Goal: Task Accomplishment & Management: Use online tool/utility

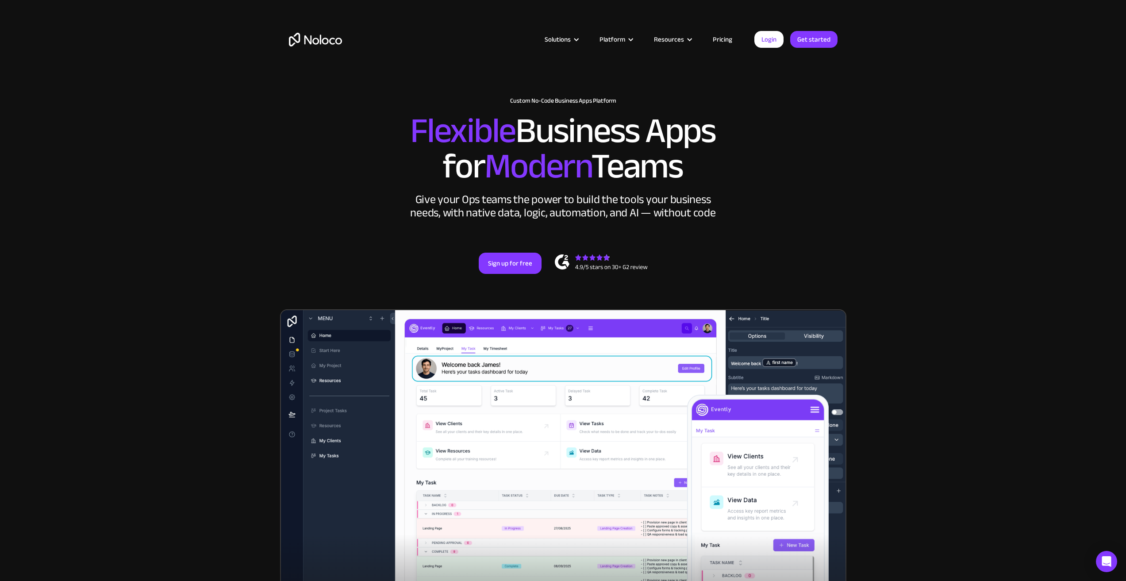
click at [777, 42] on link "Login" at bounding box center [768, 39] width 29 height 17
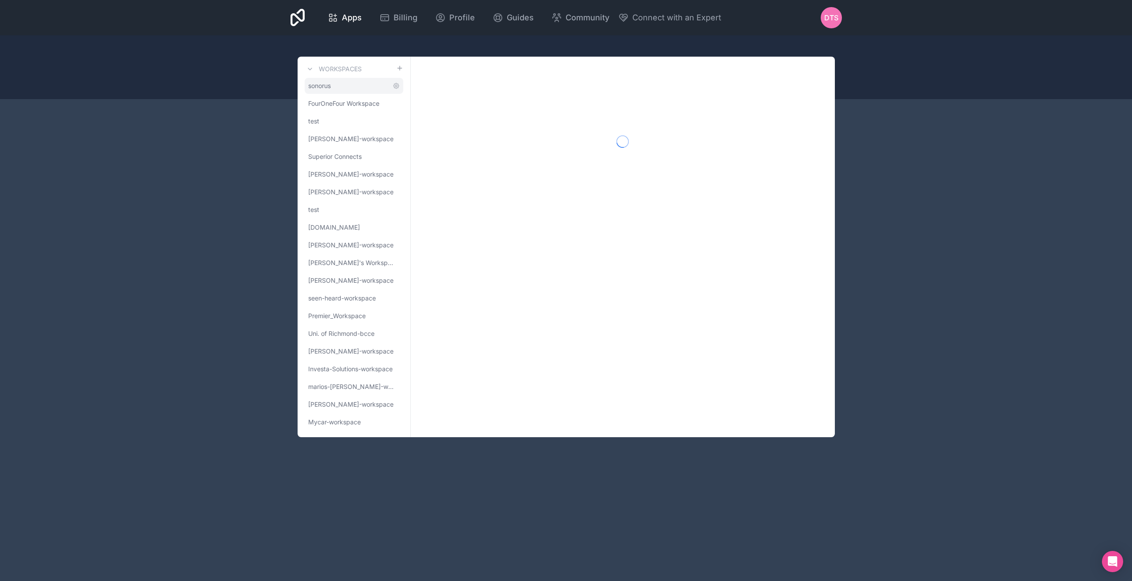
click at [351, 87] on link "sonorus" at bounding box center [354, 86] width 99 height 16
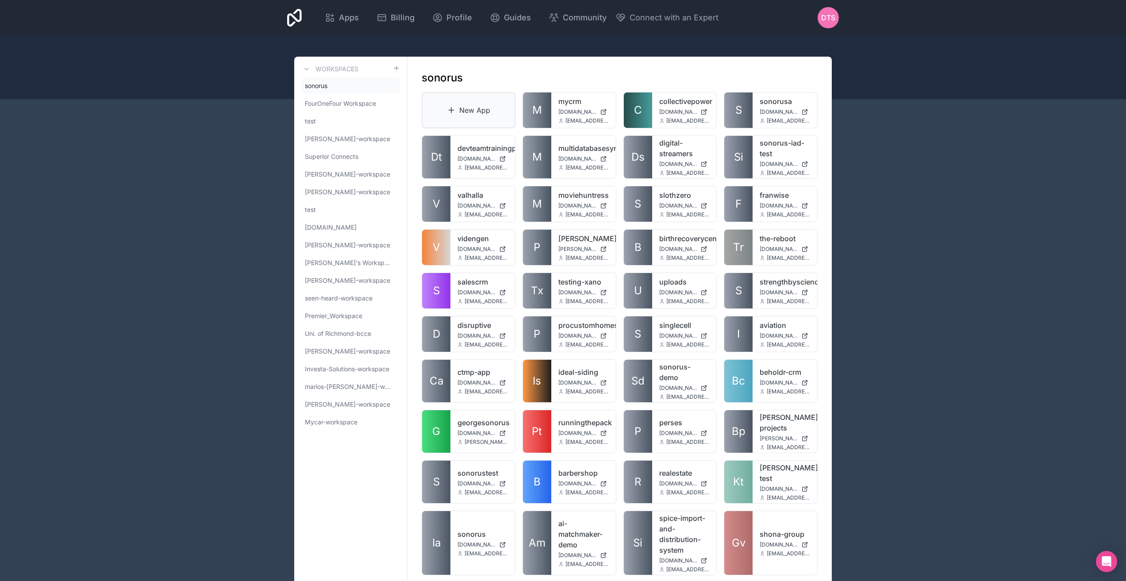
click at [478, 110] on link "New App" at bounding box center [469, 110] width 94 height 36
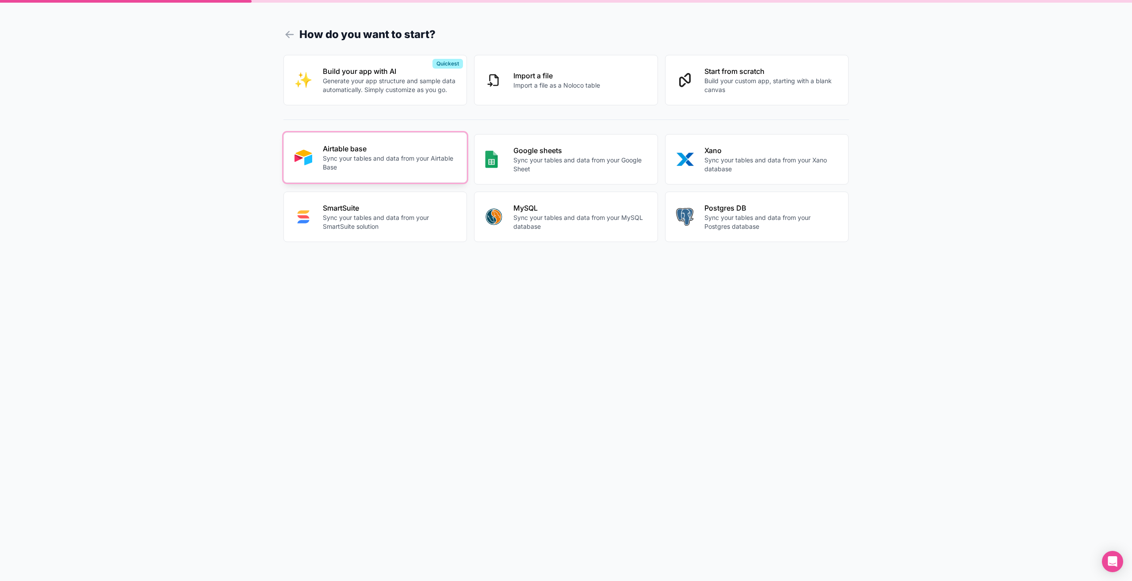
click at [405, 162] on p "Sync your tables and data from your Airtable Base" at bounding box center [390, 163] width 134 height 18
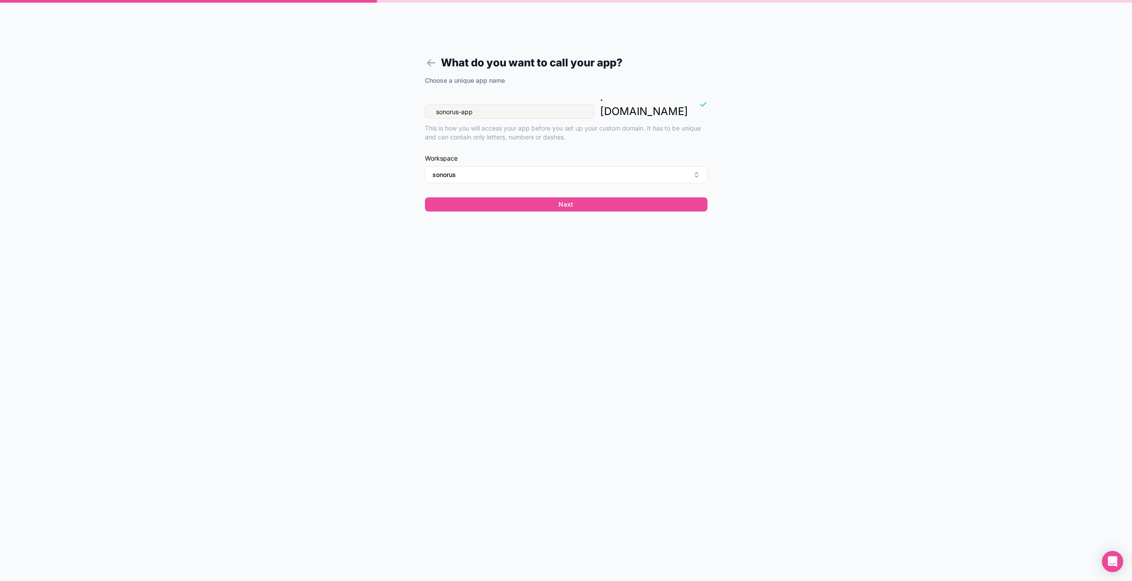
drag, startPoint x: 504, startPoint y: 100, endPoint x: 395, endPoint y: 93, distance: 109.5
click at [405, 94] on form "What do you want to call your app? Choose a unique app name sonorus-app . noloc…" at bounding box center [566, 301] width 339 height 560
type input "christraining-hotel-base-v1"
click at [567, 197] on button "Next" at bounding box center [566, 204] width 283 height 14
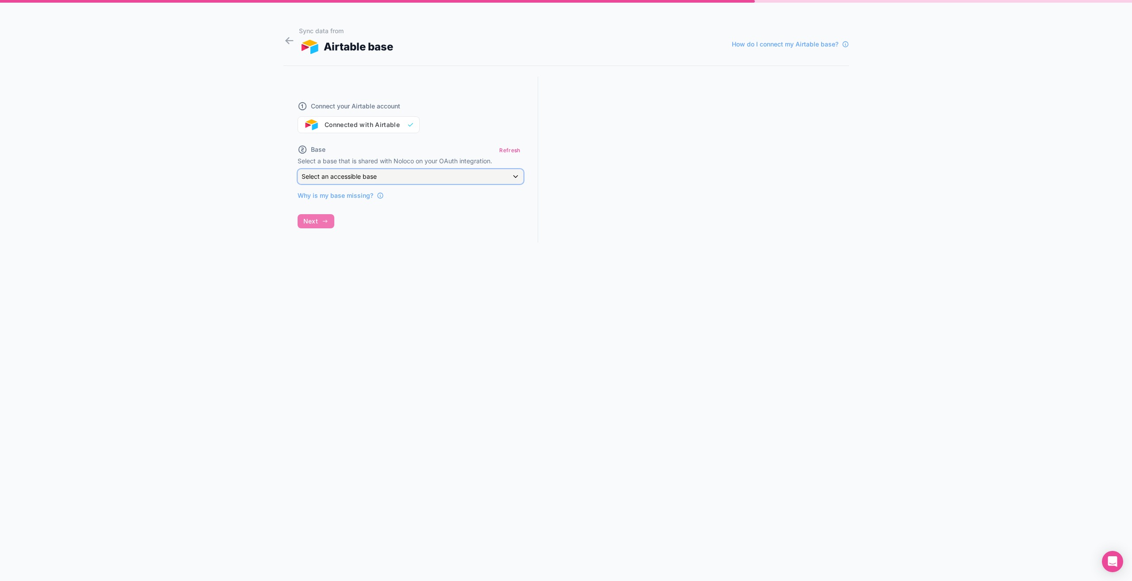
click at [383, 181] on div "Select an accessible base" at bounding box center [410, 176] width 225 height 14
click at [378, 196] on input "text" at bounding box center [425, 198] width 247 height 14
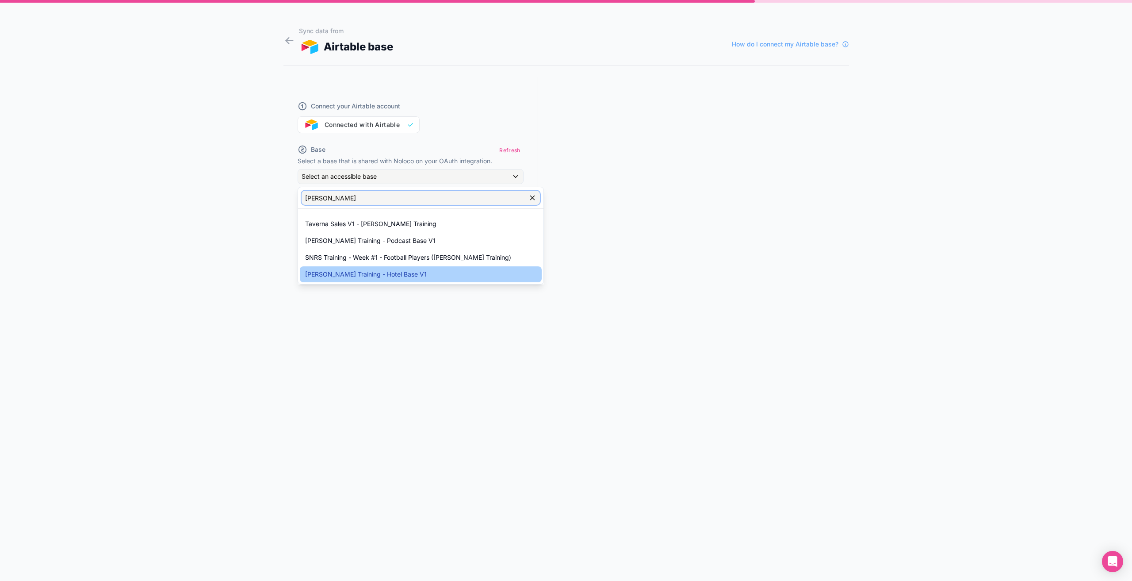
type input "chris"
click at [377, 275] on span "Chris Training - Hotel Base V1" at bounding box center [366, 274] width 122 height 11
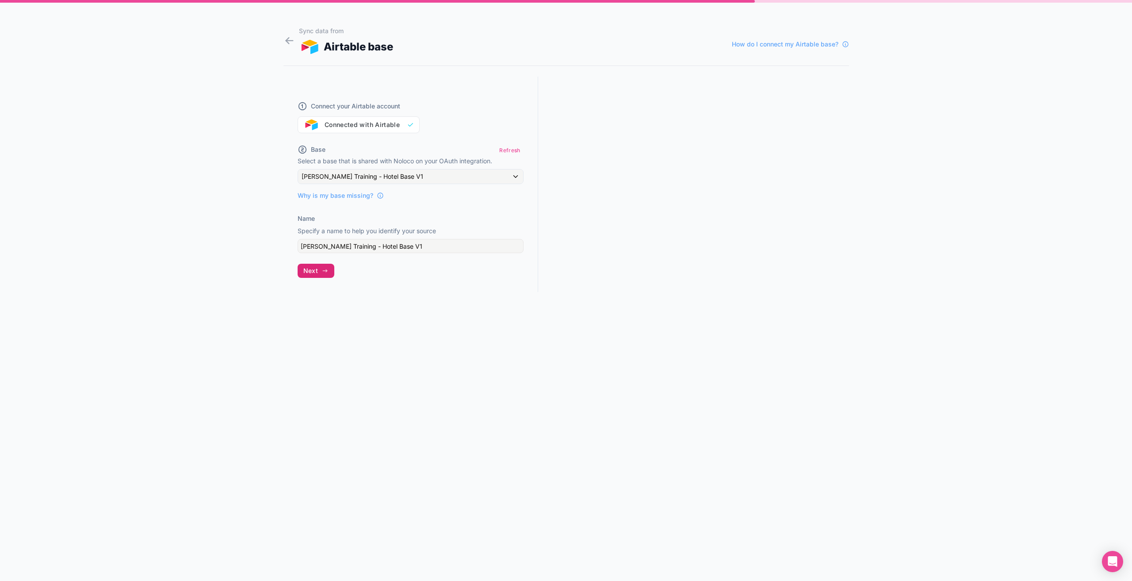
click at [324, 270] on icon "button" at bounding box center [325, 270] width 7 height 7
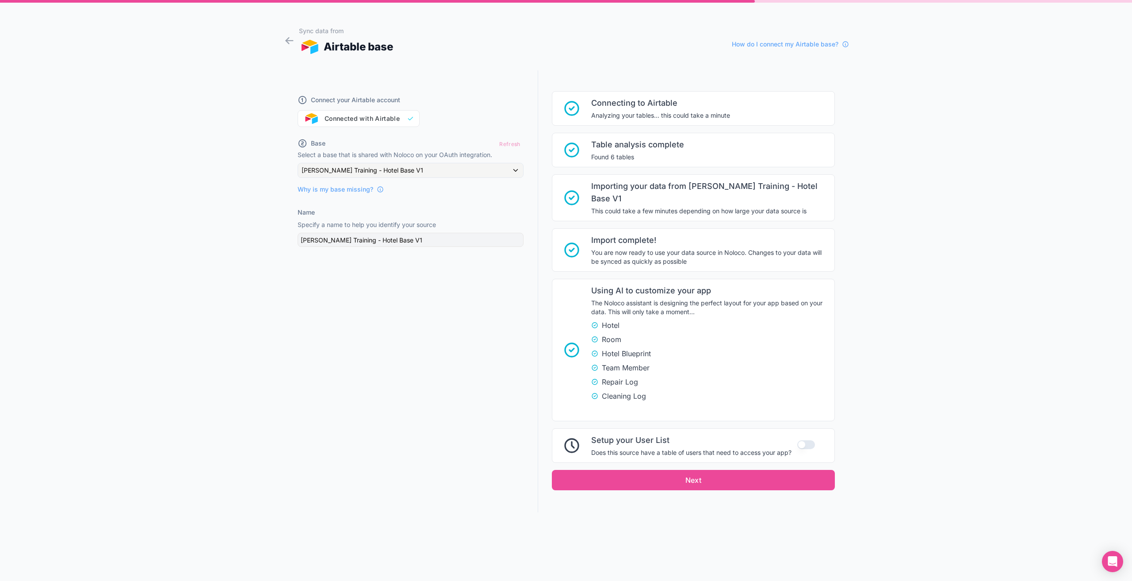
scroll to position [16, 0]
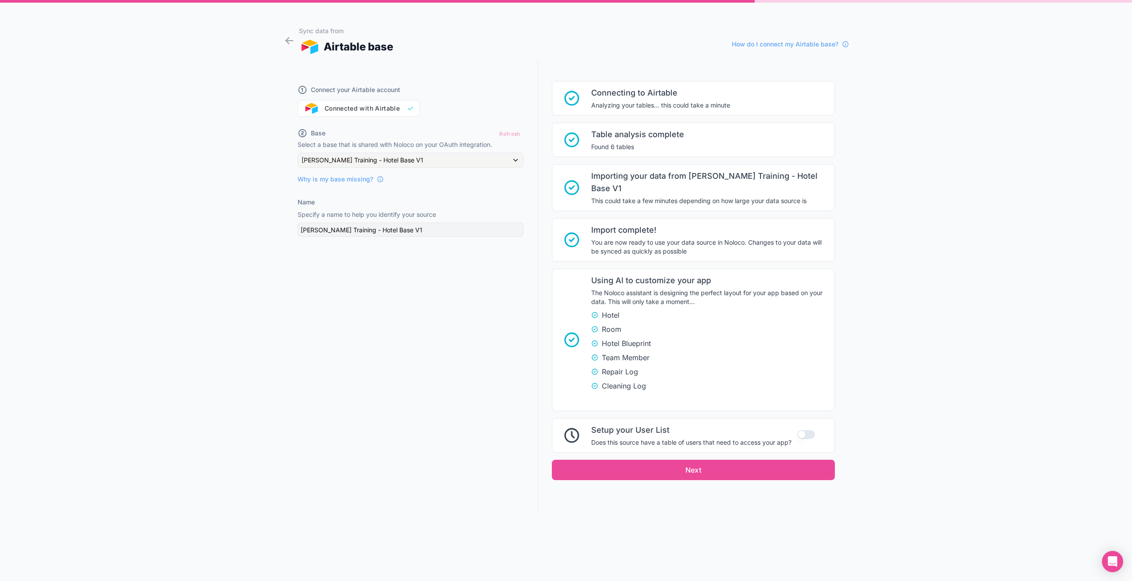
click at [797, 430] on button "Use setting" at bounding box center [806, 434] width 18 height 9
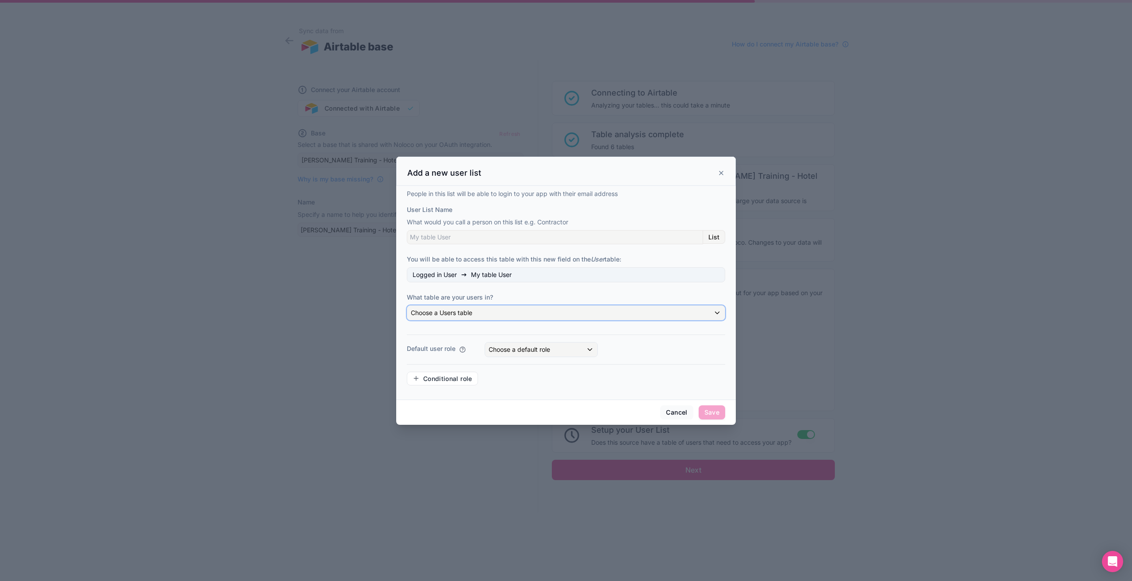
click at [477, 310] on div "Choose a Users table" at bounding box center [566, 313] width 318 height 14
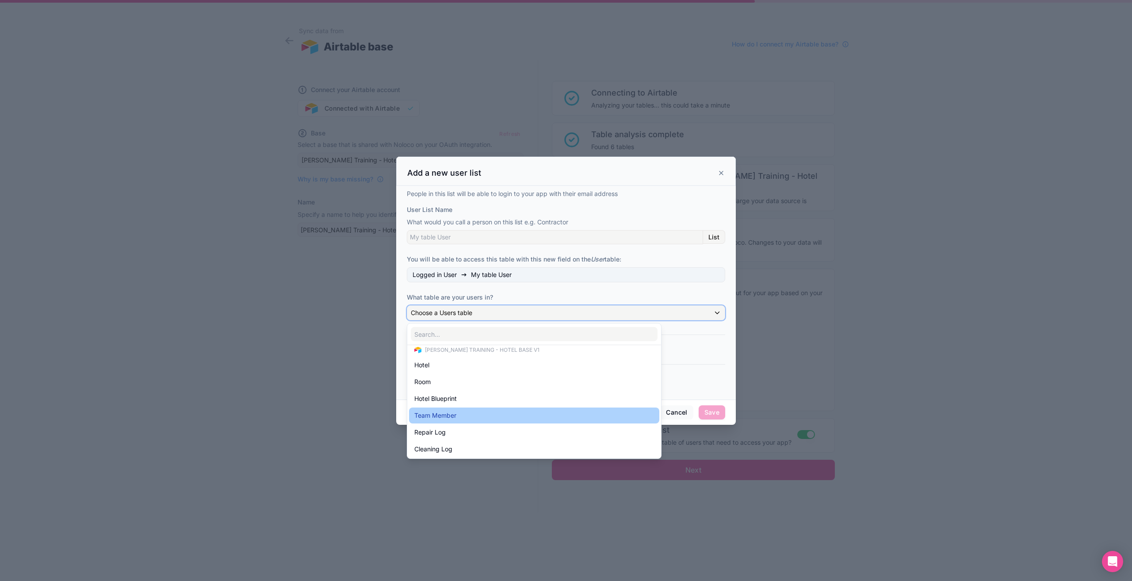
scroll to position [9, 0]
click at [456, 417] on span "Team Member" at bounding box center [435, 415] width 42 height 11
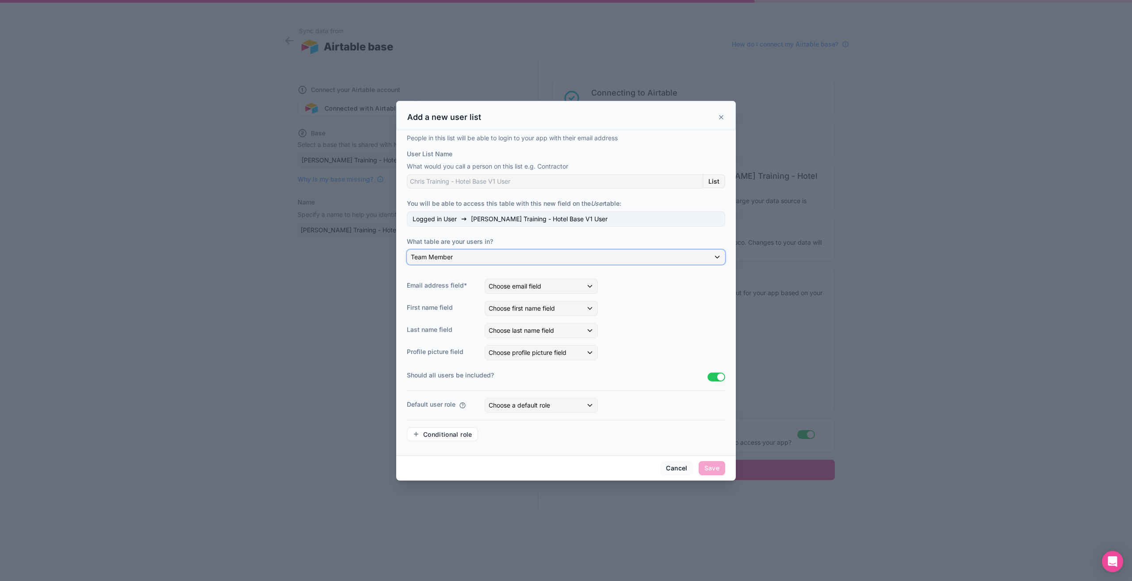
click at [471, 257] on div "Team Member" at bounding box center [566, 257] width 318 height 14
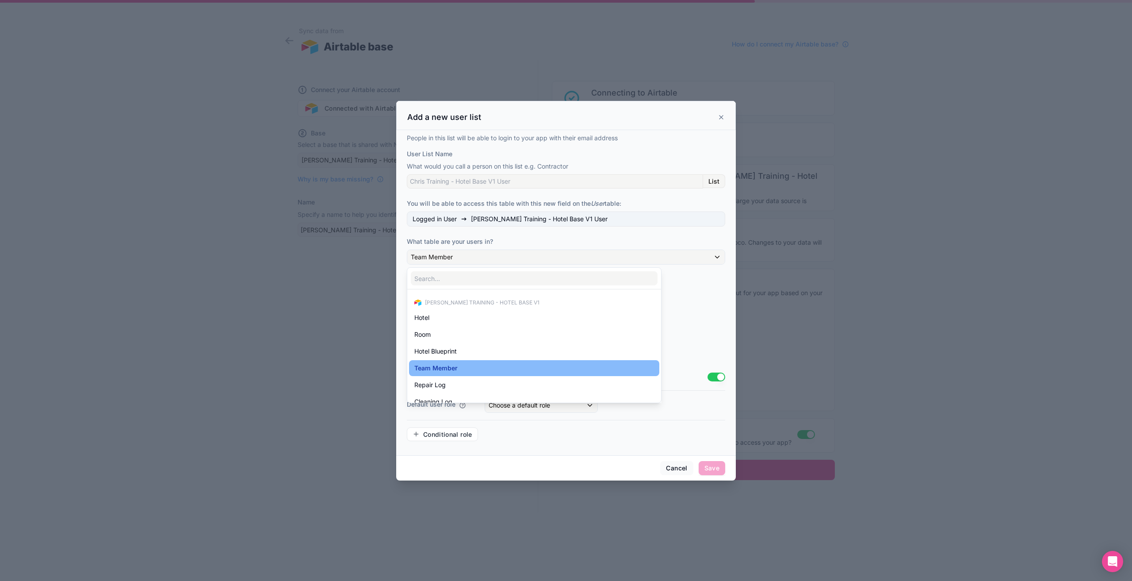
click at [471, 257] on div at bounding box center [566, 291] width 340 height 380
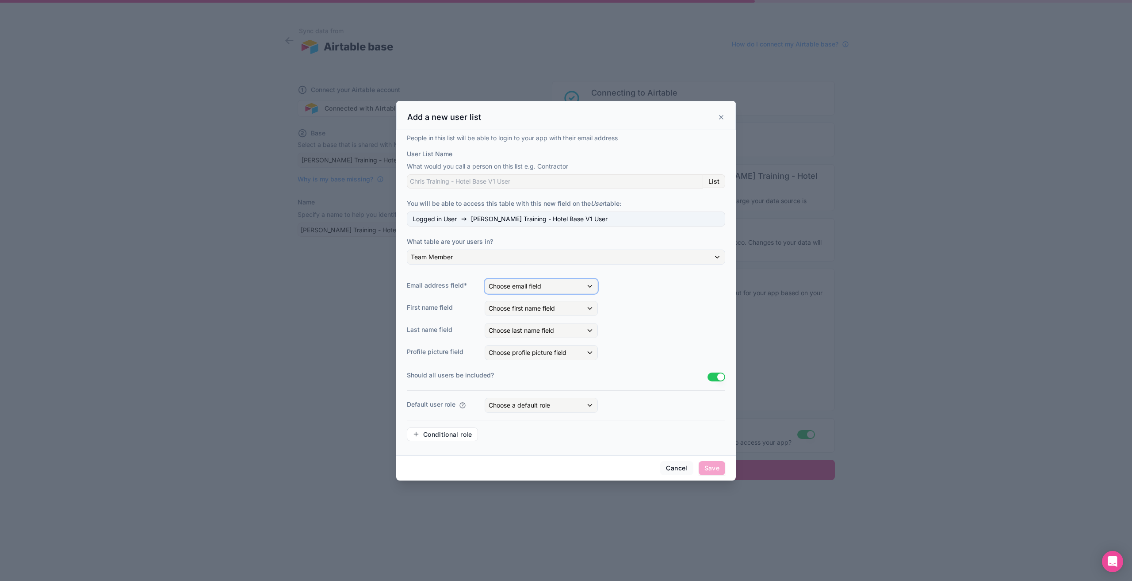
click at [522, 289] on span "Choose email field" at bounding box center [515, 286] width 53 height 8
click at [531, 280] on div at bounding box center [566, 291] width 340 height 380
click at [521, 310] on span "Choose first name field" at bounding box center [522, 308] width 66 height 8
click at [538, 389] on div "Name" at bounding box center [551, 389] width 119 height 11
click at [520, 340] on div "People in this list will be able to login to your app with their email address …" at bounding box center [566, 291] width 318 height 315
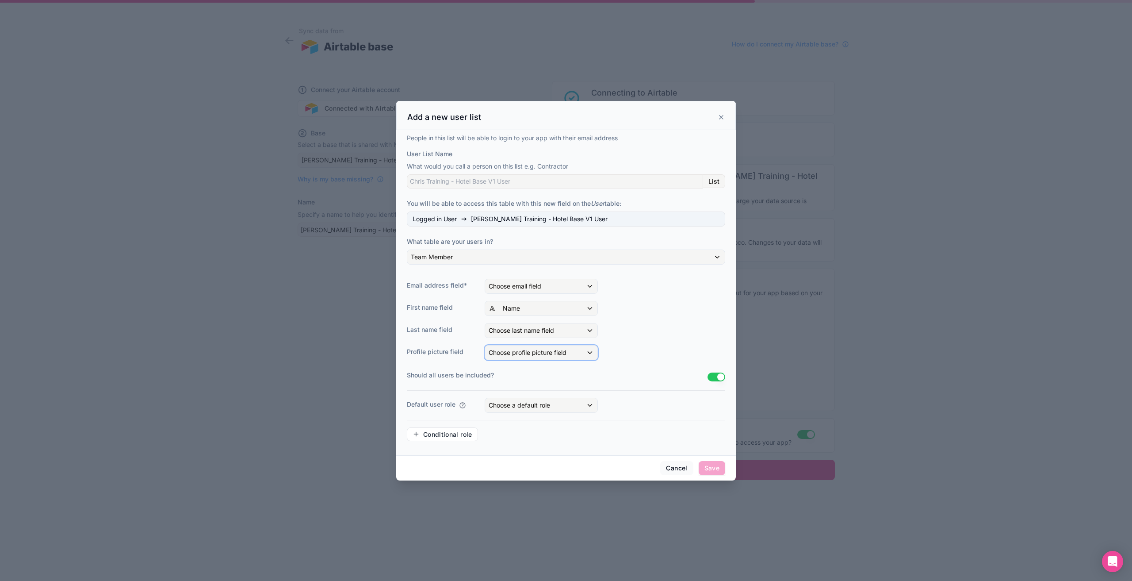
click at [518, 353] on span "Choose profile picture field" at bounding box center [528, 353] width 78 height 8
click at [518, 353] on div at bounding box center [566, 291] width 340 height 380
click at [526, 402] on span "Choose a default role" at bounding box center [519, 405] width 61 height 8
click at [506, 475] on div "User" at bounding box center [551, 469] width 129 height 16
click at [464, 432] on span "Conditional role" at bounding box center [447, 434] width 49 height 8
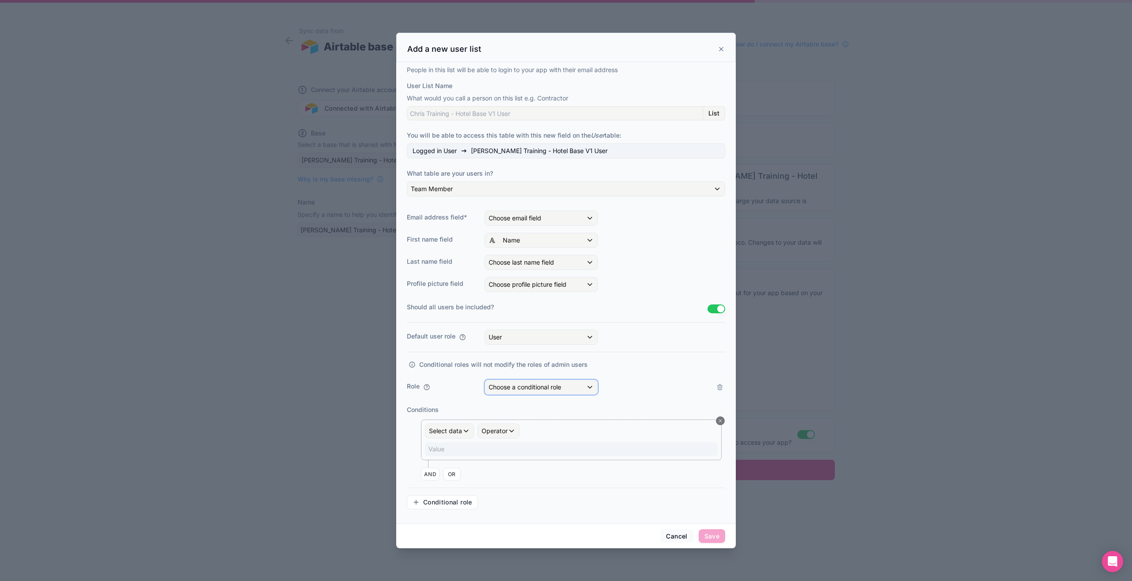
click at [531, 388] on span "Choose a conditional role" at bounding box center [525, 387] width 73 height 8
click at [531, 388] on div at bounding box center [566, 290] width 340 height 515
click at [528, 383] on span "Choose a conditional role" at bounding box center [525, 387] width 73 height 8
click at [518, 389] on div at bounding box center [566, 290] width 340 height 515
click at [526, 387] on span "Choose a conditional role" at bounding box center [525, 387] width 73 height 8
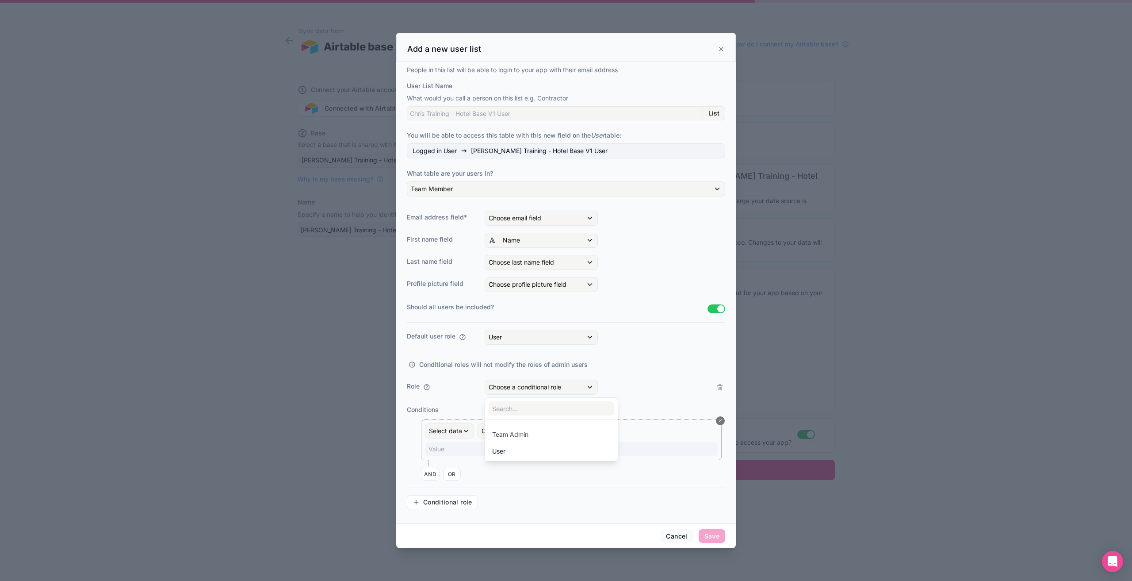
click at [526, 387] on div at bounding box center [566, 290] width 340 height 515
click at [723, 386] on button at bounding box center [720, 387] width 11 height 11
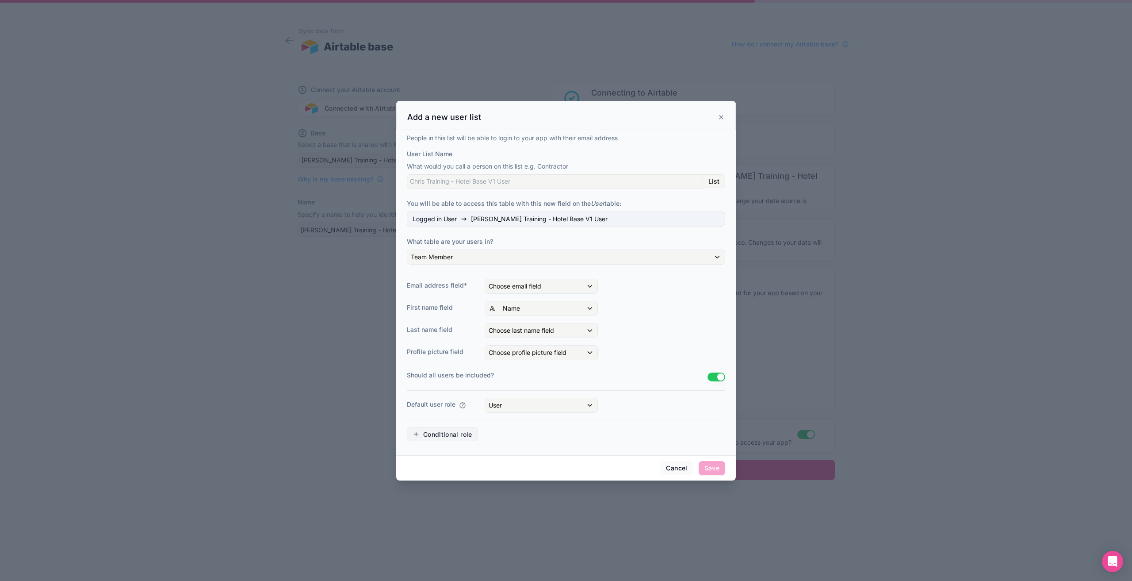
click at [468, 433] on span "Conditional role" at bounding box center [447, 434] width 49 height 8
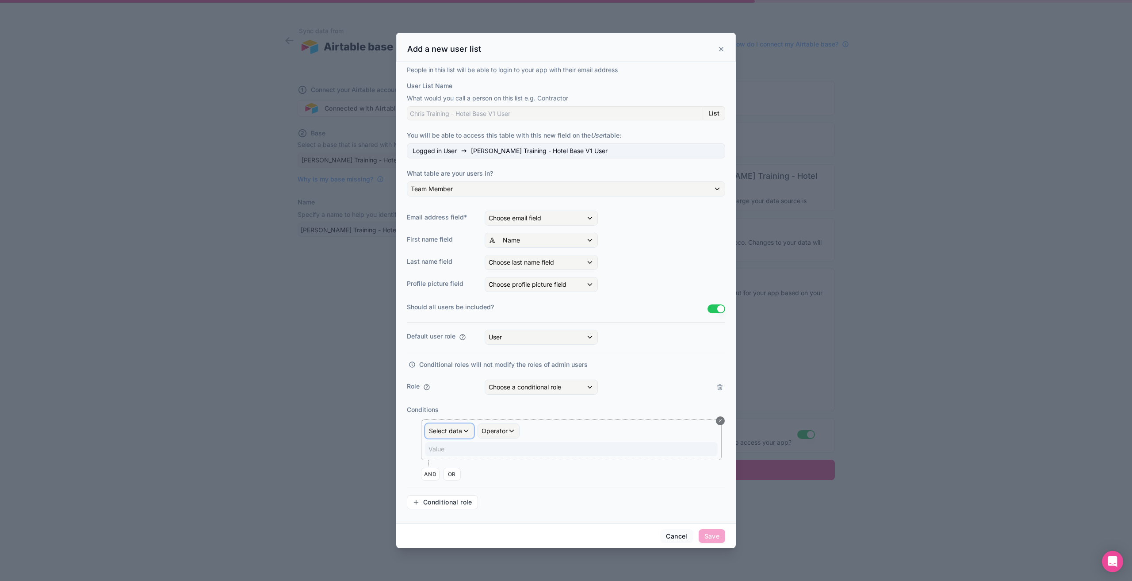
click at [466, 430] on div "Select data" at bounding box center [450, 431] width 48 height 14
click at [468, 479] on span "Member ID" at bounding box center [463, 478] width 32 height 11
click at [498, 429] on span "Operator" at bounding box center [489, 431] width 26 height 8
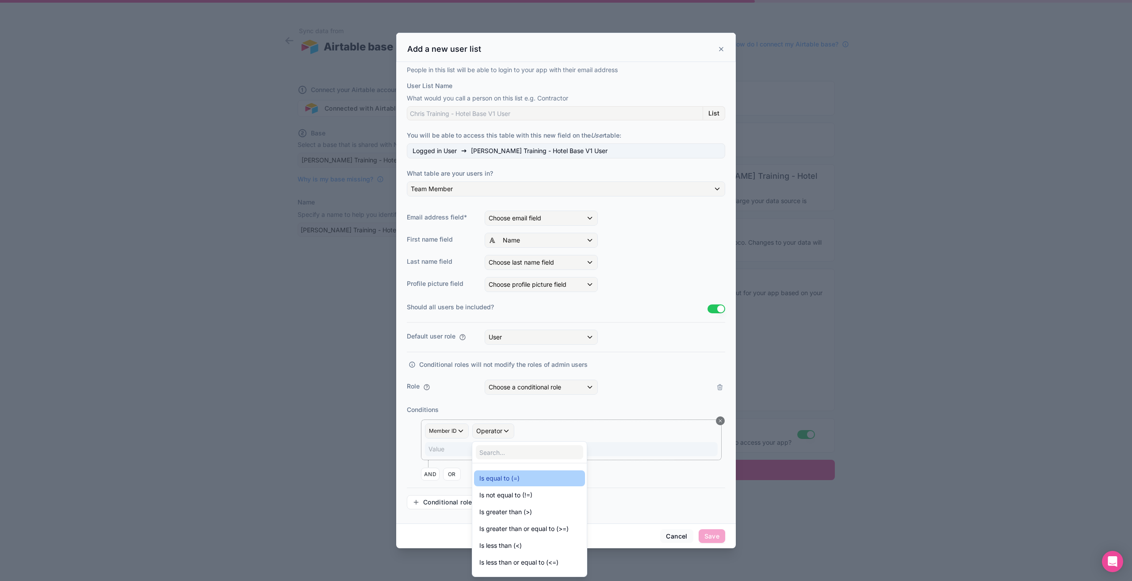
click at [512, 480] on span "Is equal to (=)" at bounding box center [499, 478] width 40 height 11
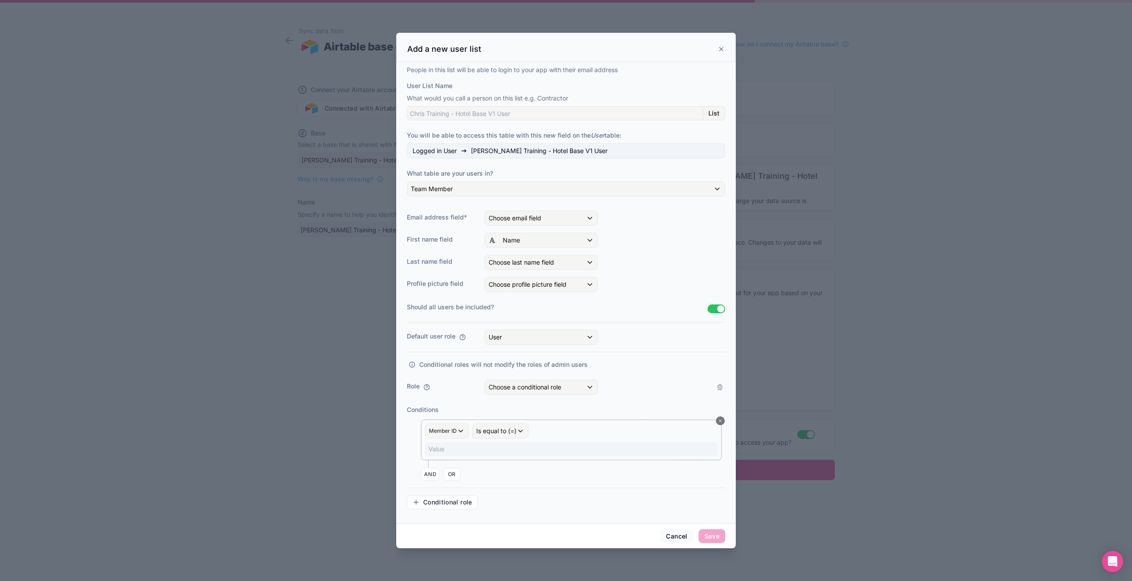
click at [457, 450] on p "Value ﻿" at bounding box center [573, 449] width 288 height 9
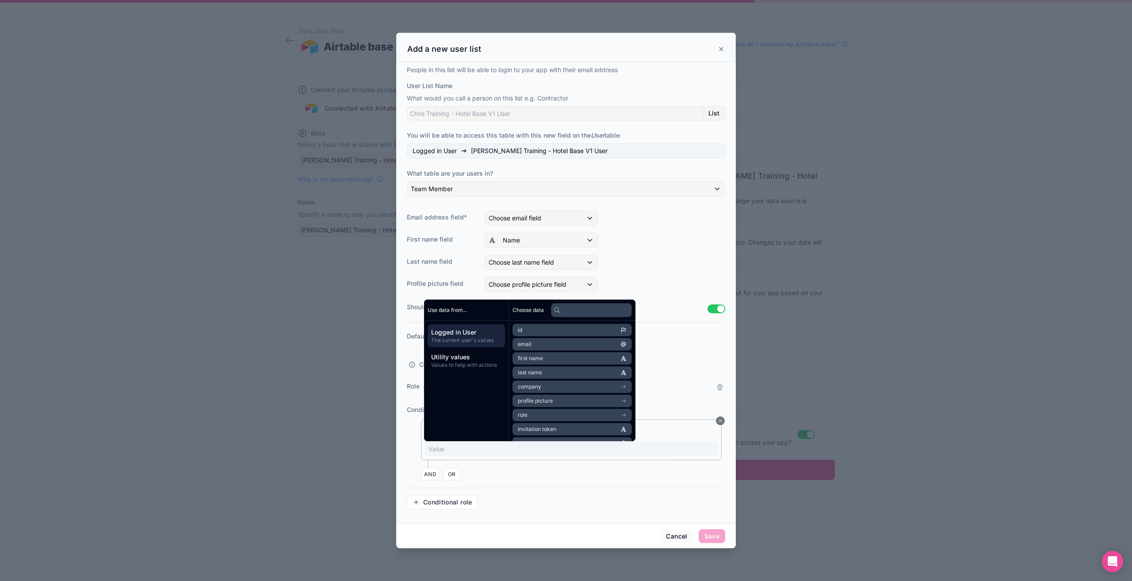
scroll to position [0, 0]
click at [537, 466] on div "Member ID Is equal to (=) Value ﻿" at bounding box center [573, 443] width 304 height 48
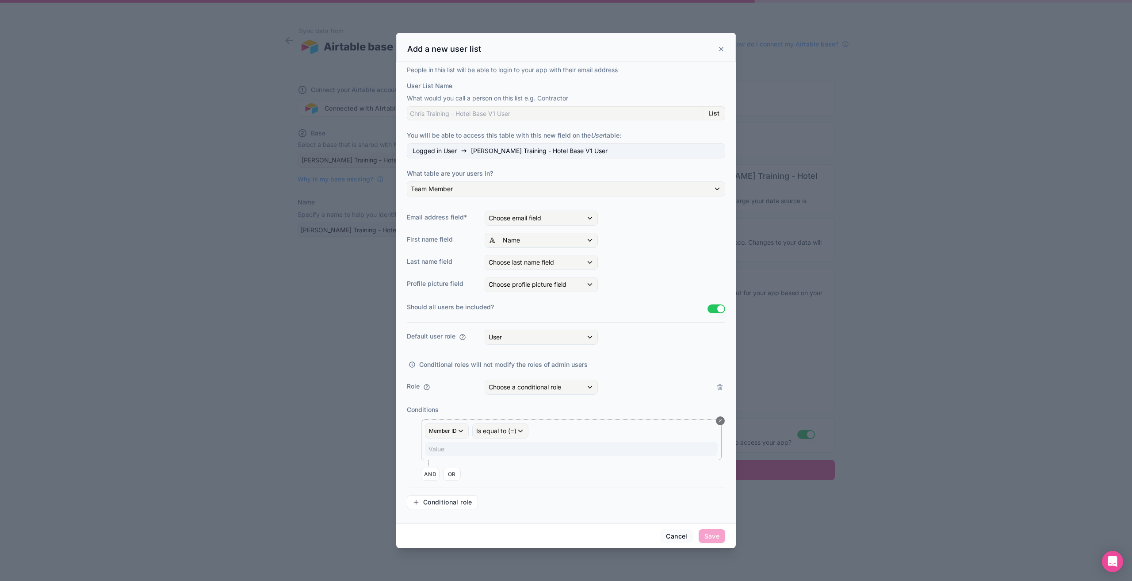
click at [460, 447] on p "Value ﻿" at bounding box center [573, 449] width 288 height 9
click at [594, 487] on div "People in this list will be able to login to your app with their email address …" at bounding box center [566, 290] width 318 height 451
click at [455, 428] on span "Member ID" at bounding box center [443, 430] width 28 height 7
click at [476, 497] on div "Name" at bounding box center [483, 495] width 100 height 11
click at [723, 417] on button at bounding box center [720, 420] width 9 height 9
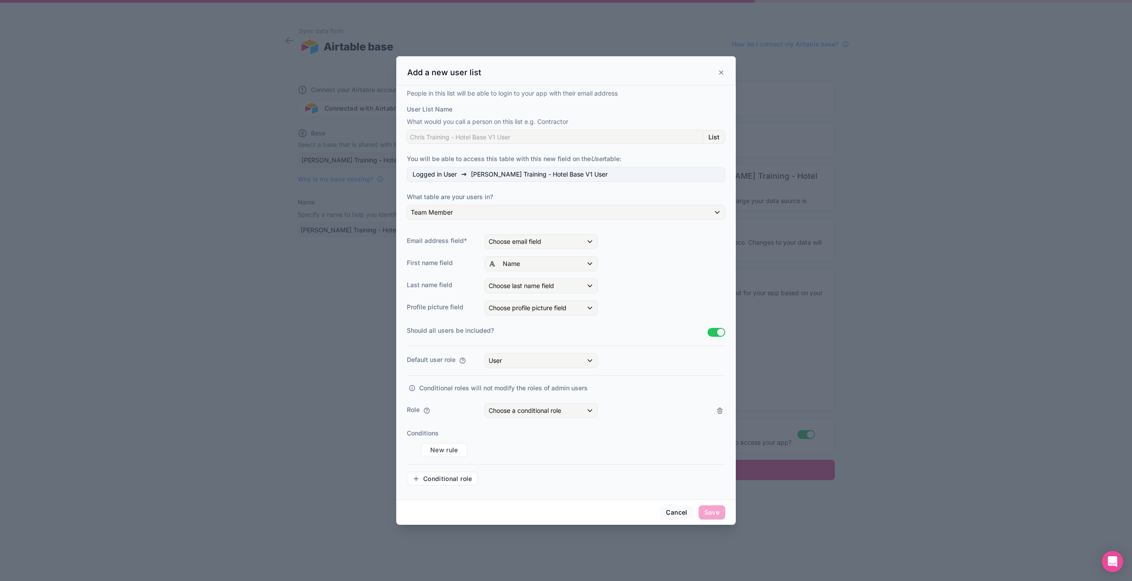
click at [718, 408] on icon at bounding box center [720, 410] width 7 height 7
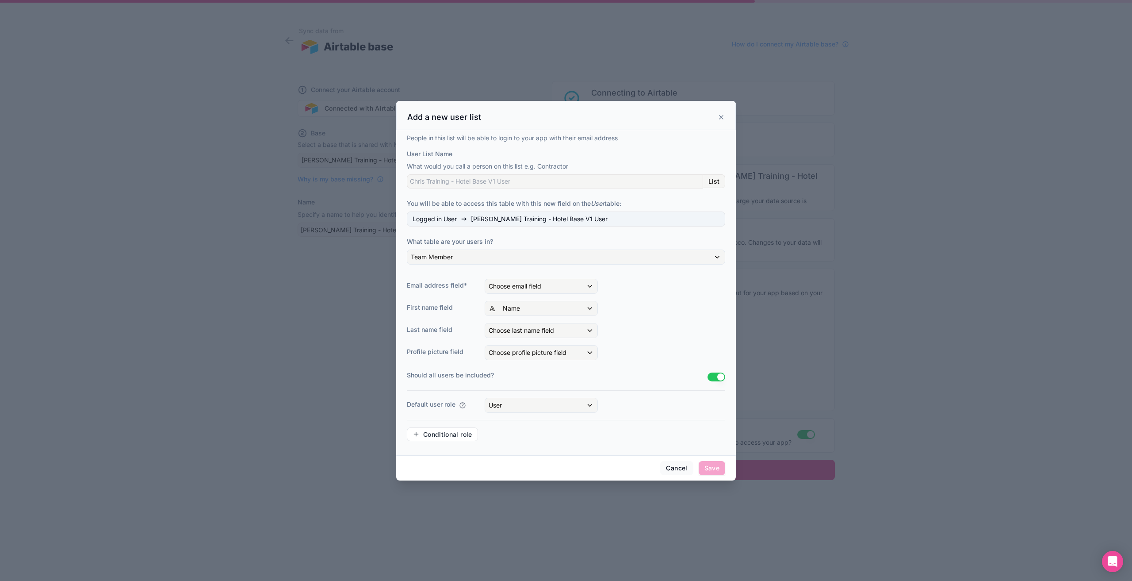
click at [709, 377] on button "Use setting" at bounding box center [717, 376] width 18 height 9
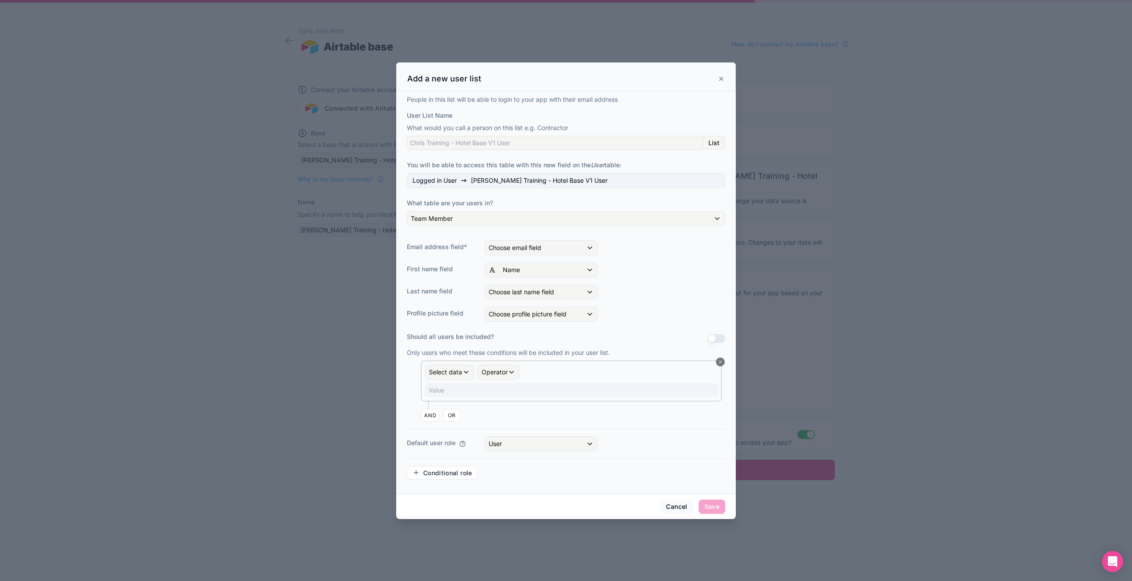
click at [718, 336] on button "Use setting" at bounding box center [717, 338] width 18 height 9
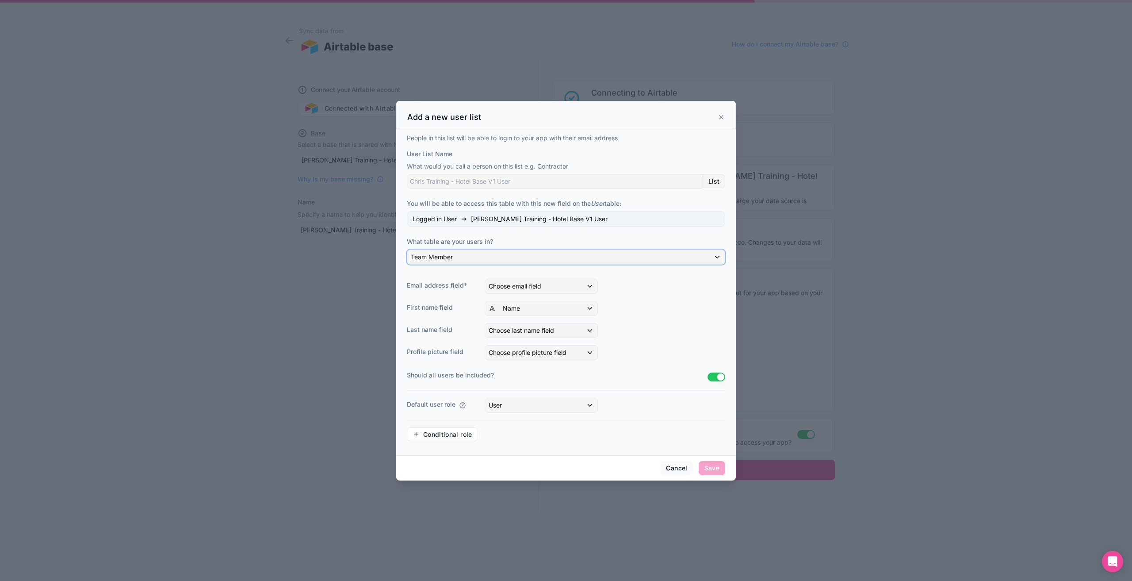
click at [721, 256] on div "Team Member" at bounding box center [566, 257] width 318 height 14
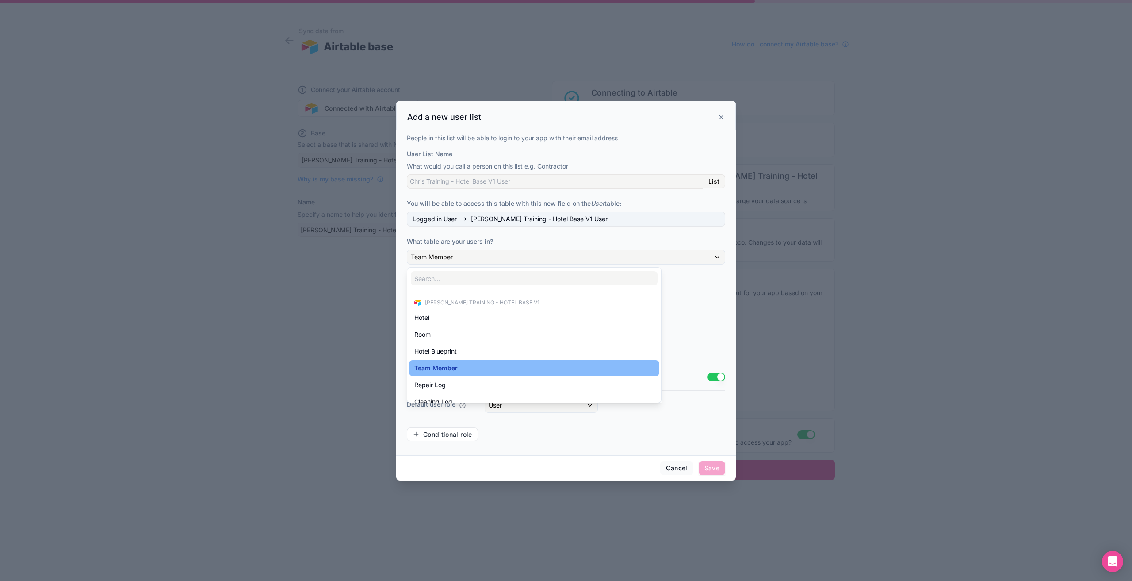
click at [530, 255] on div at bounding box center [566, 291] width 340 height 380
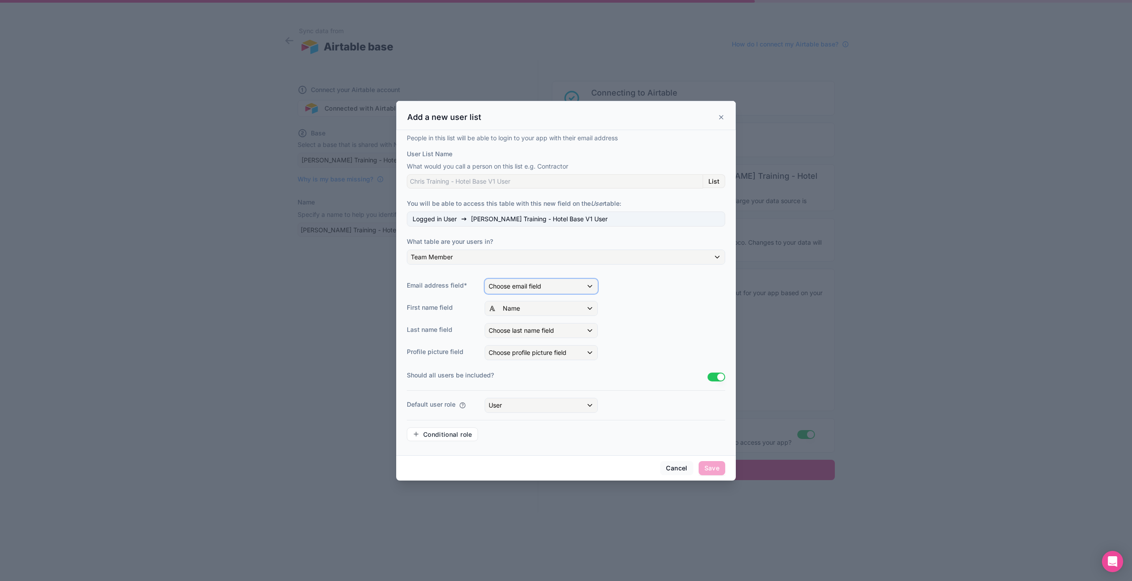
click at [537, 283] on span "Choose email field" at bounding box center [515, 286] width 53 height 8
click at [537, 283] on div at bounding box center [566, 291] width 340 height 380
click at [546, 314] on button "Name" at bounding box center [541, 308] width 113 height 15
click at [556, 295] on div at bounding box center [566, 291] width 340 height 380
click at [559, 289] on div "Choose email field" at bounding box center [541, 286] width 112 height 14
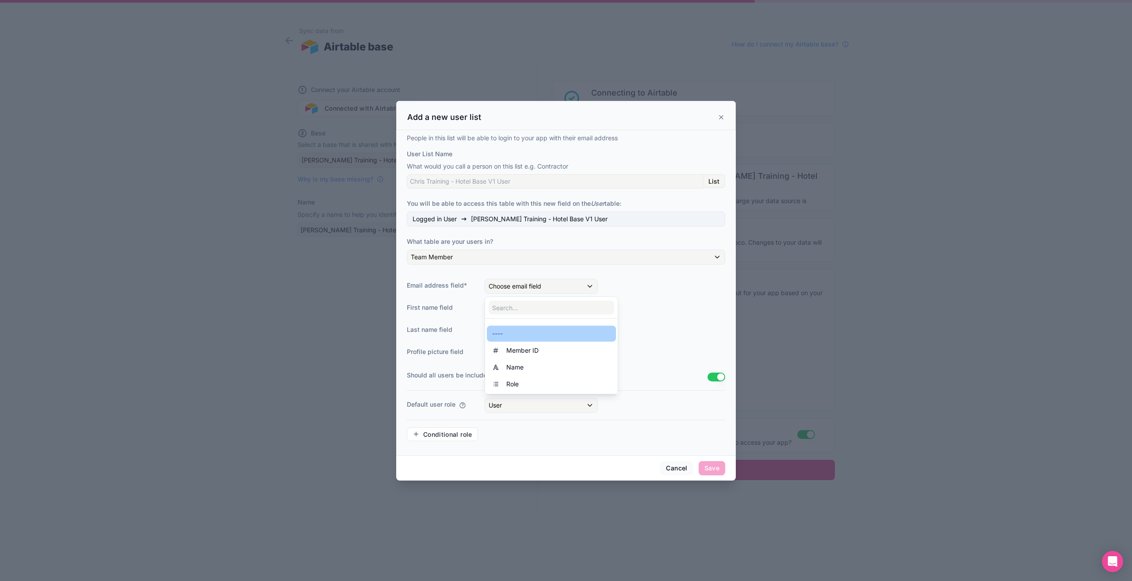
click at [540, 331] on div "----" at bounding box center [551, 333] width 119 height 11
click at [683, 472] on button "Cancel" at bounding box center [676, 468] width 33 height 14
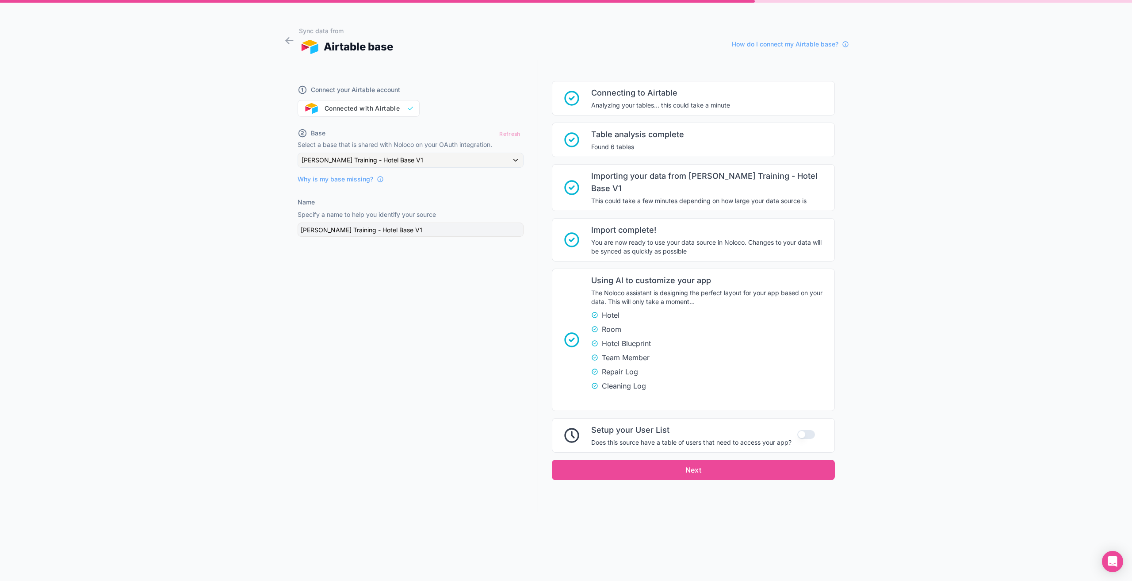
click at [805, 430] on button "Use setting" at bounding box center [806, 434] width 18 height 9
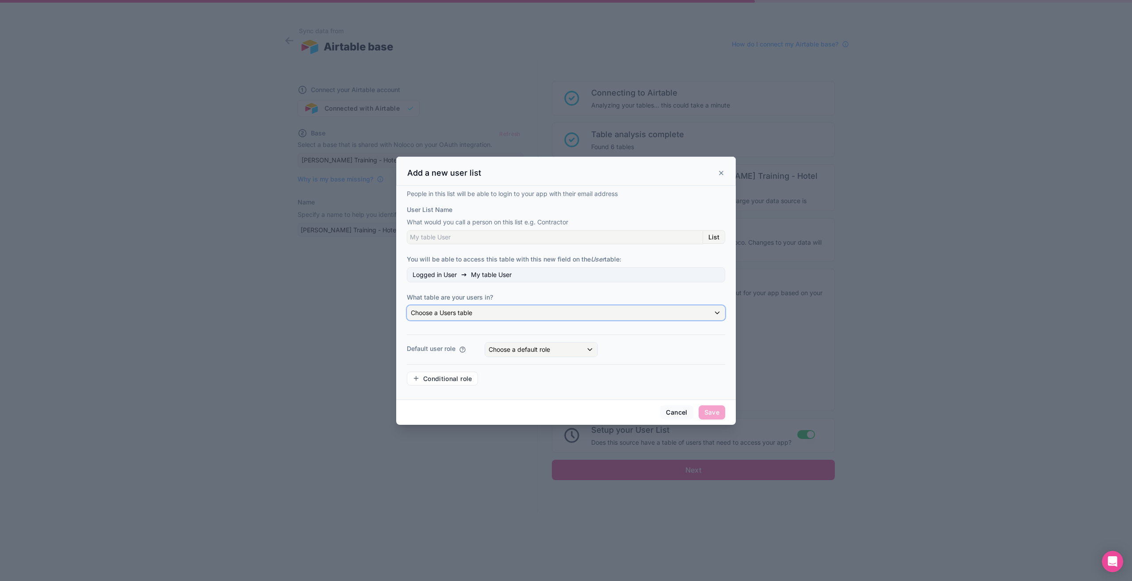
click at [487, 315] on div "Choose a Users table" at bounding box center [566, 313] width 318 height 14
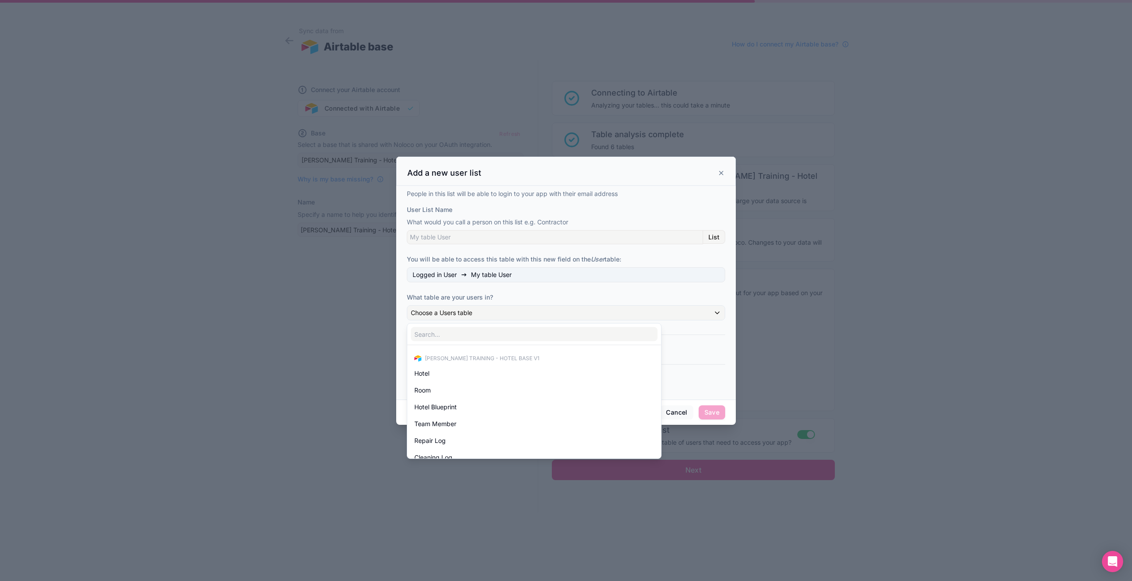
click at [487, 315] on div at bounding box center [566, 291] width 340 height 268
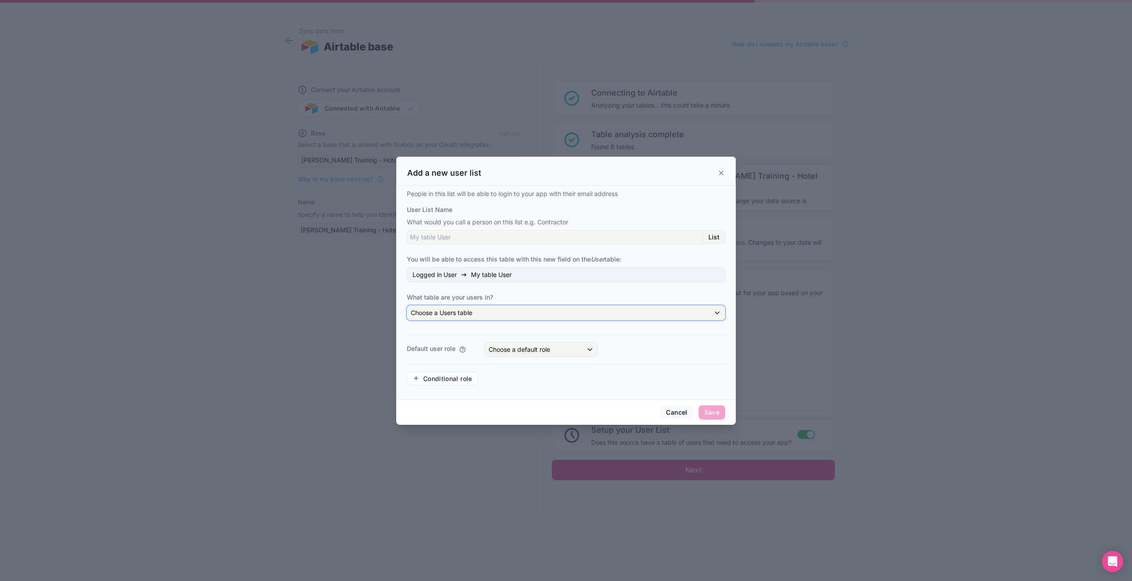
click at [487, 315] on div "Choose a Users table" at bounding box center [566, 313] width 318 height 14
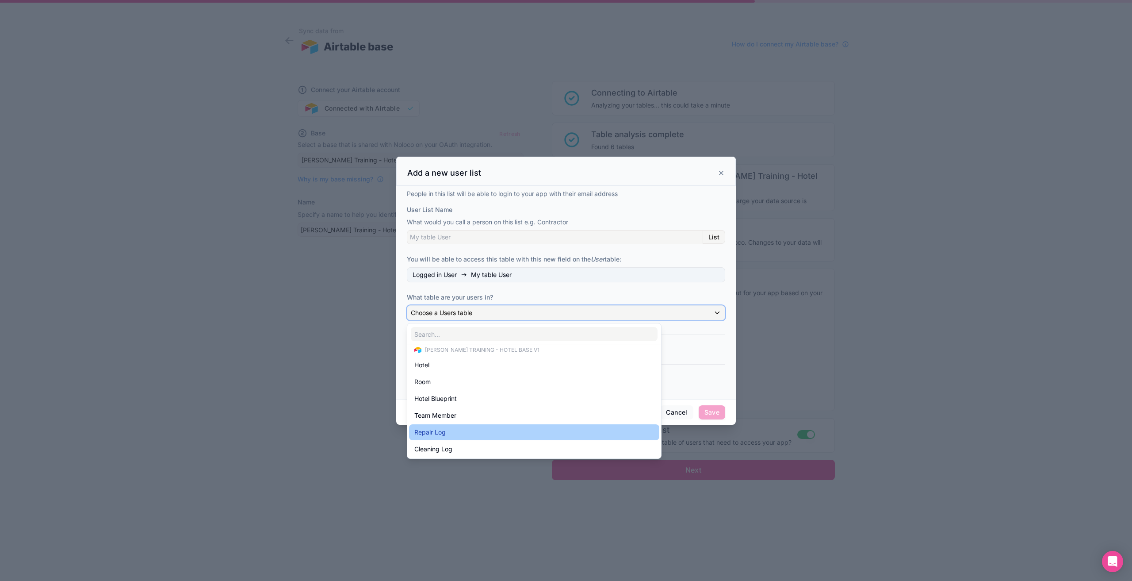
scroll to position [9, 0]
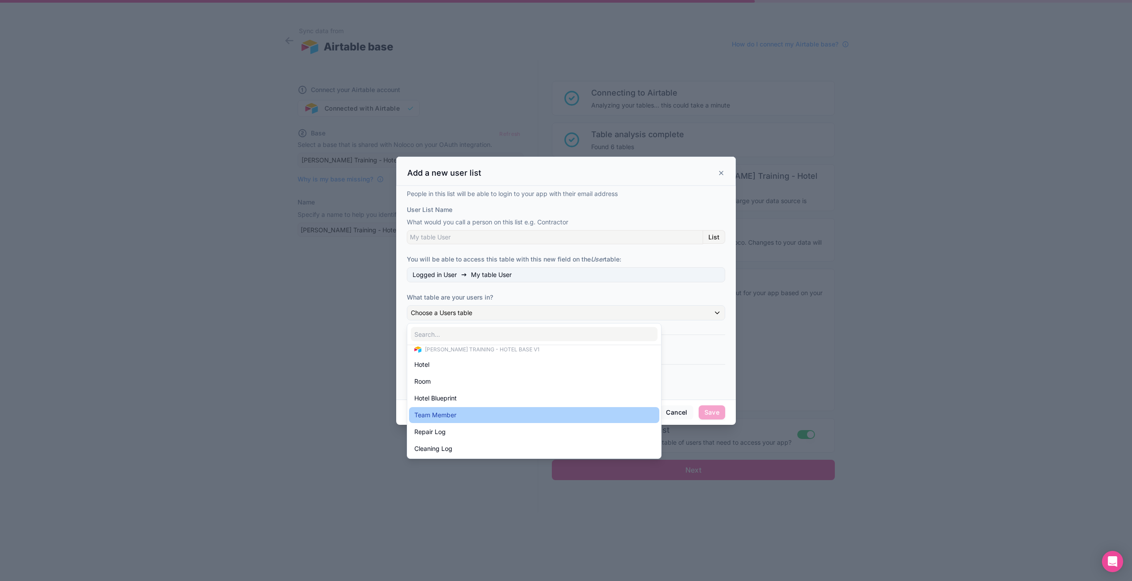
click at [464, 418] on div "Team Member" at bounding box center [534, 415] width 240 height 11
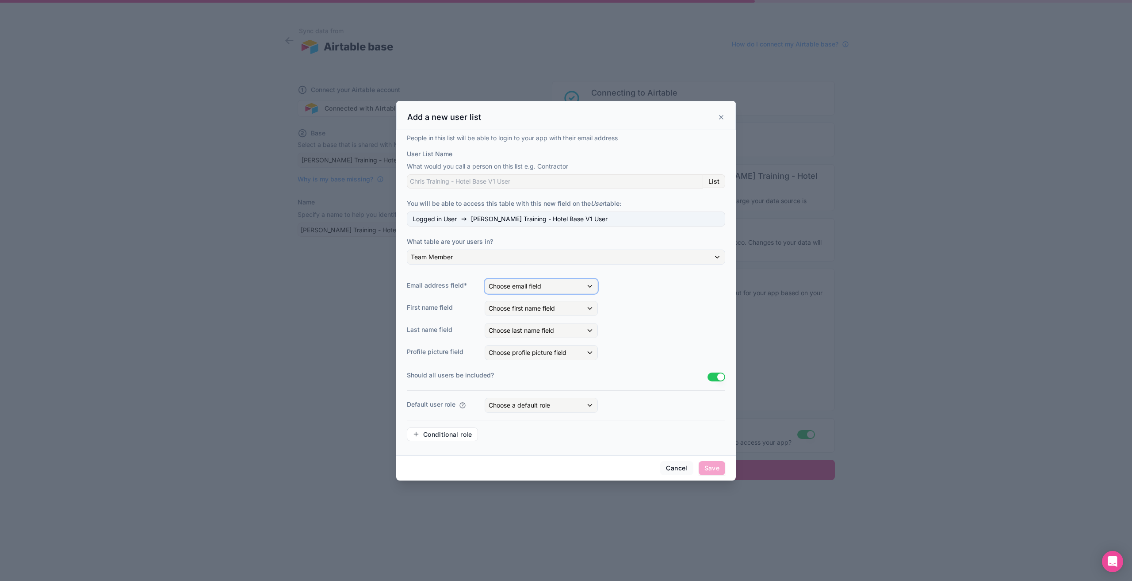
click at [541, 282] on span "Choose email field" at bounding box center [515, 286] width 53 height 8
click at [457, 362] on div at bounding box center [566, 291] width 340 height 380
click at [678, 469] on button "Cancel" at bounding box center [676, 468] width 33 height 14
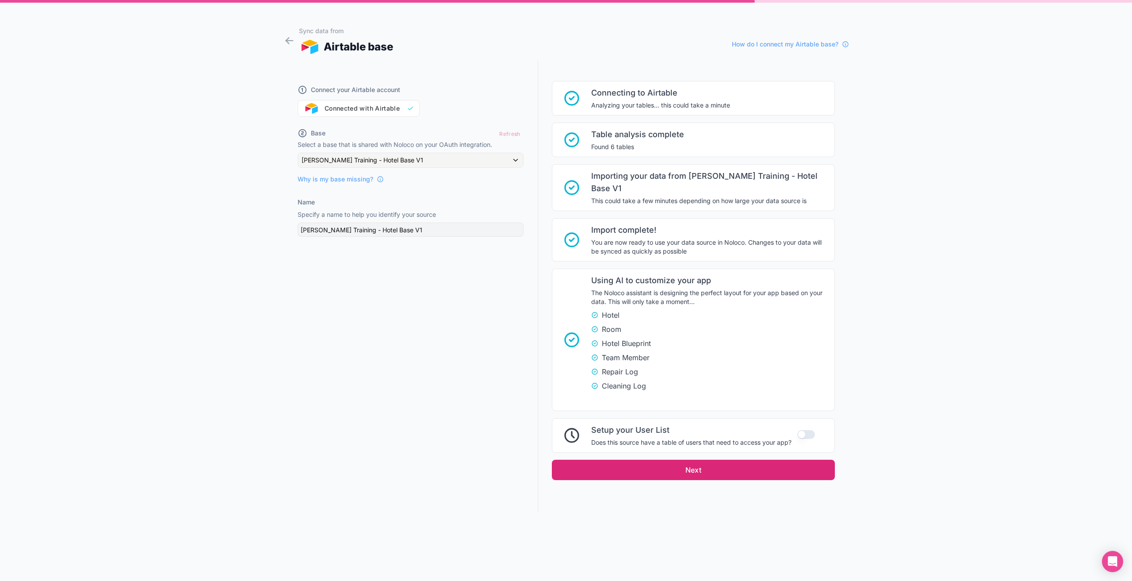
click at [719, 460] on button "Next" at bounding box center [693, 470] width 283 height 20
